Goal: Complete application form

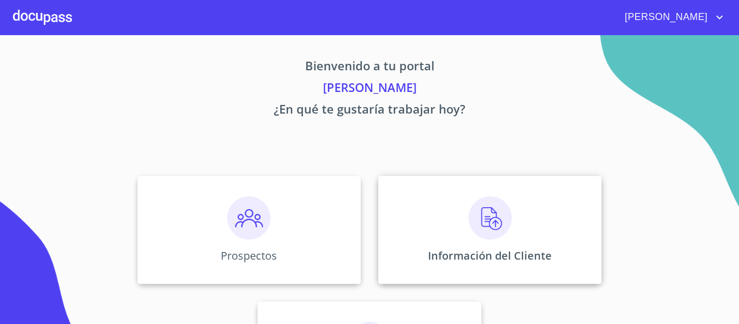
click at [483, 203] on img at bounding box center [489, 217] width 43 height 43
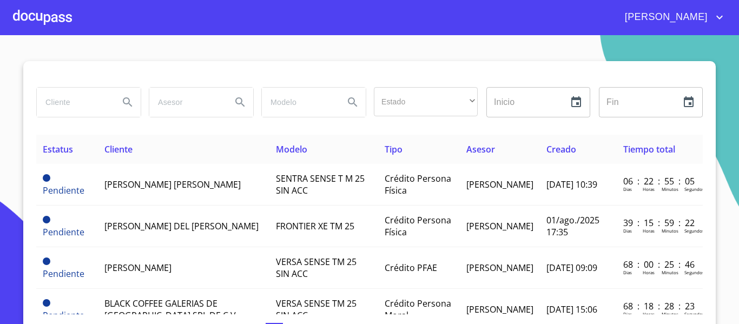
click at [67, 15] on div at bounding box center [42, 17] width 59 height 35
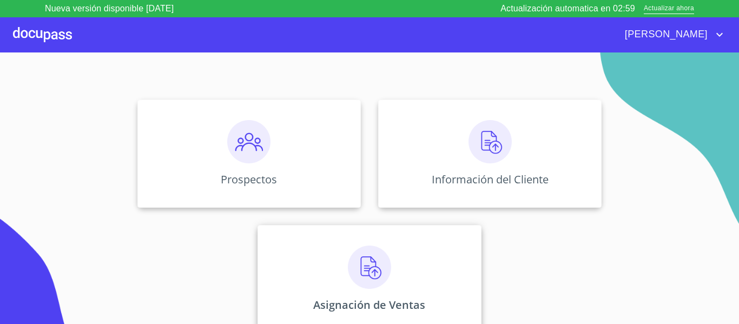
scroll to position [94, 0]
click at [368, 261] on img at bounding box center [369, 266] width 43 height 43
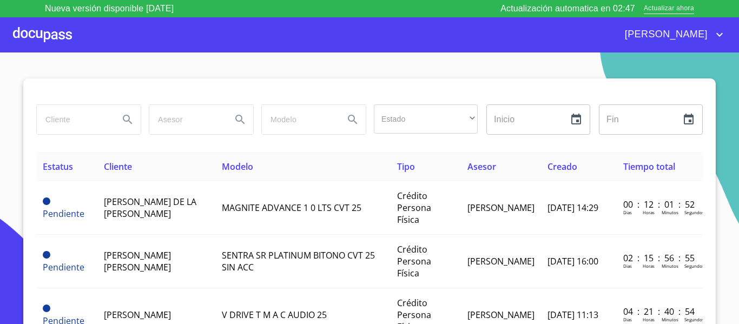
click at [68, 35] on div at bounding box center [42, 34] width 59 height 35
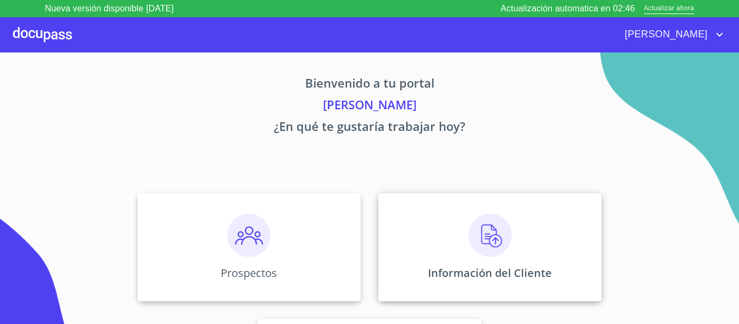
click at [492, 229] on img at bounding box center [489, 235] width 43 height 43
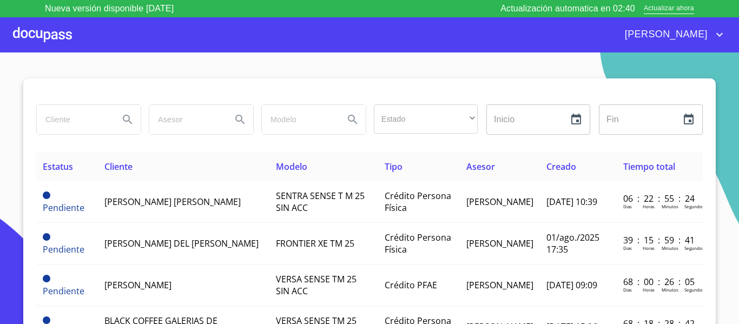
click at [71, 123] on input "search" at bounding box center [74, 119] width 74 height 29
type input "[PERSON_NAME] de la [PERSON_NAME]"
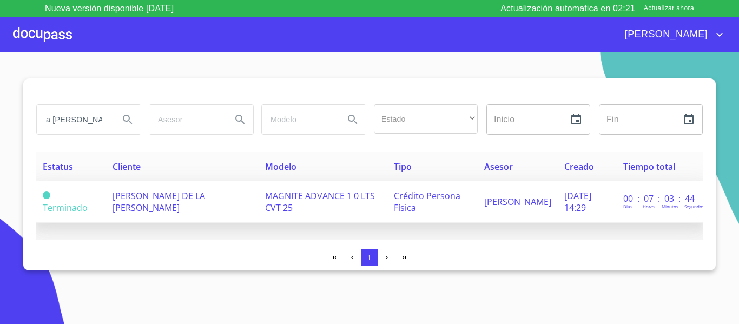
scroll to position [0, 0]
click at [122, 207] on span "[PERSON_NAME] DE LA [PERSON_NAME]" at bounding box center [159, 202] width 92 height 24
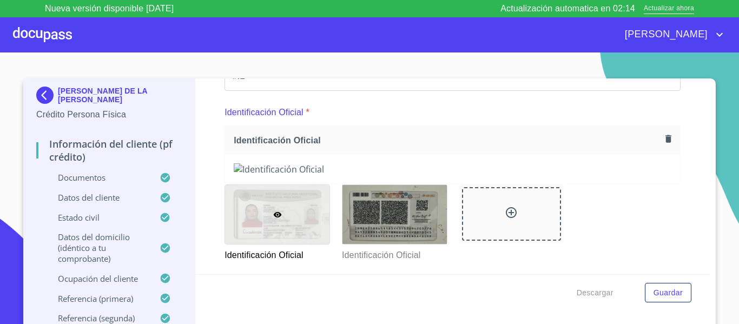
scroll to position [216, 0]
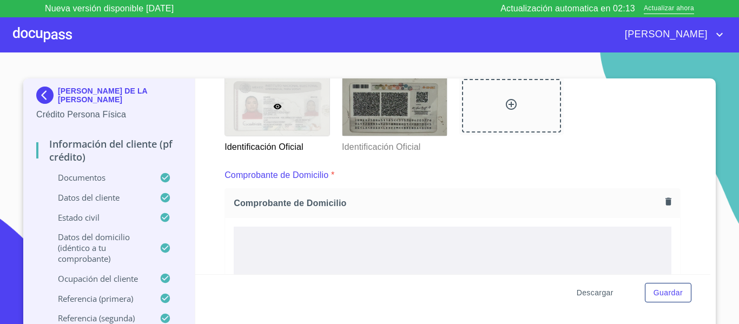
click at [590, 290] on span "Descargar" at bounding box center [595, 293] width 37 height 14
click at [587, 290] on span "Descargar" at bounding box center [595, 293] width 37 height 14
